Goal: Find specific page/section: Find specific page/section

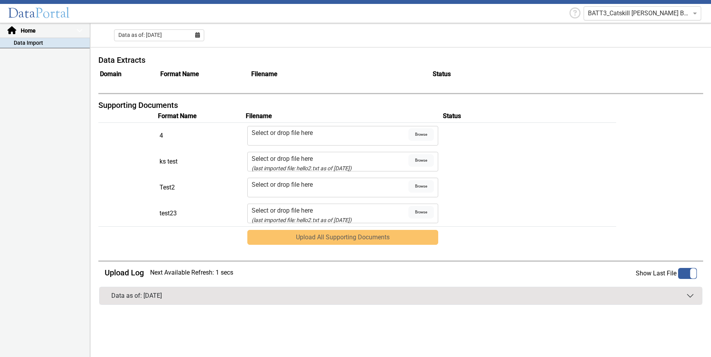
click at [606, 13] on input "text" at bounding box center [634, 13] width 93 height 9
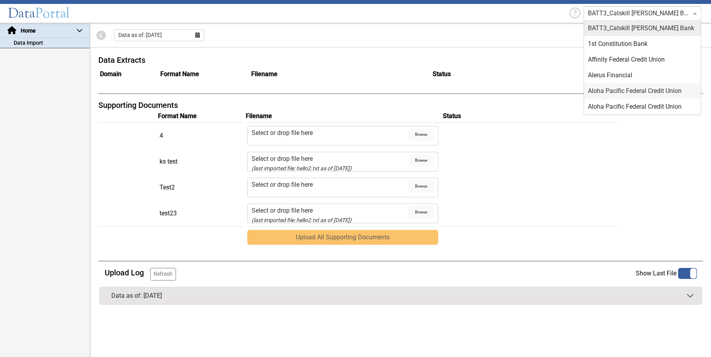
click at [34, 29] on p-accordion-header "Home" at bounding box center [45, 31] width 90 height 15
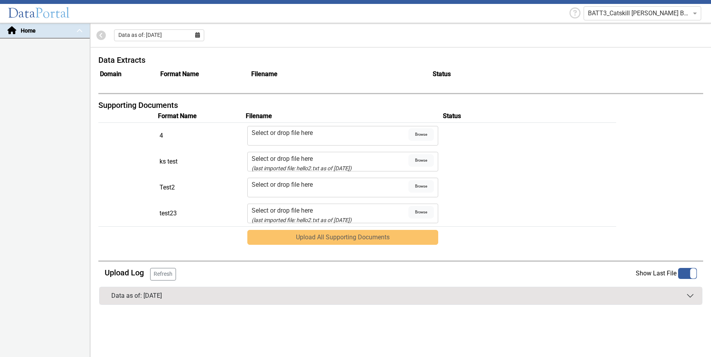
click at [78, 31] on p-accordion-header "Home" at bounding box center [45, 31] width 90 height 15
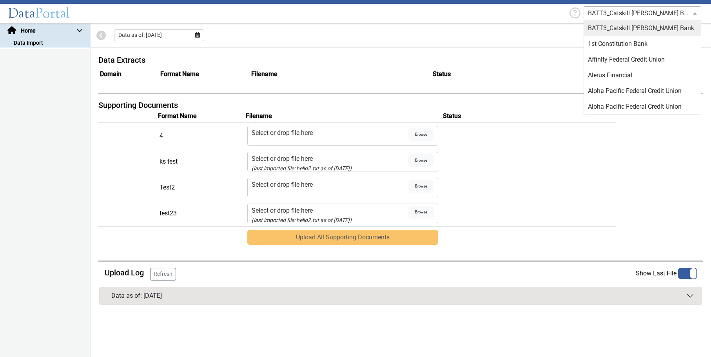
click at [622, 16] on input "text" at bounding box center [634, 13] width 93 height 9
click at [607, 55] on div "Affinity Federal Credit Union" at bounding box center [642, 60] width 117 height 16
